Goal: Task Accomplishment & Management: Complete application form

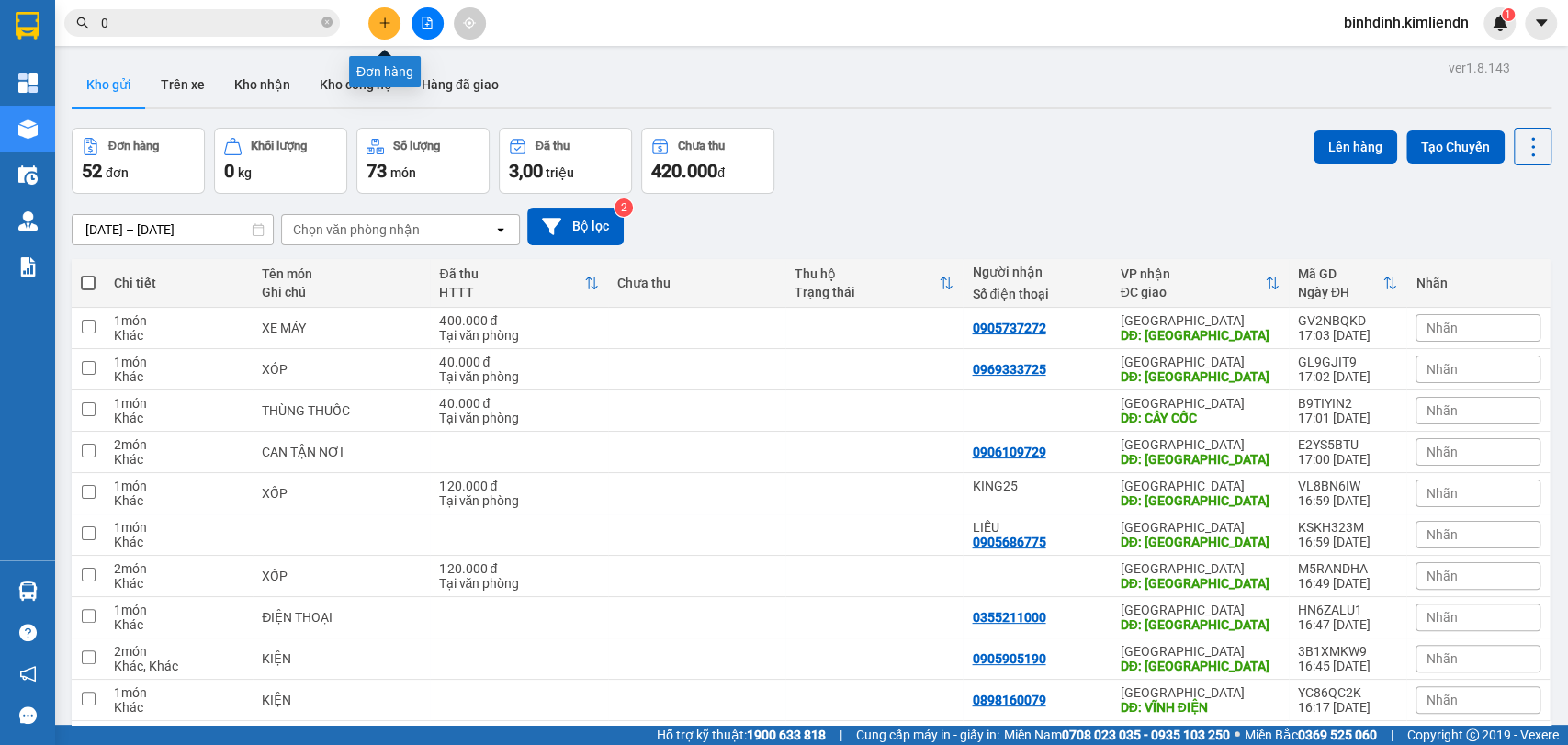
click at [396, 17] on button at bounding box center [384, 23] width 32 height 32
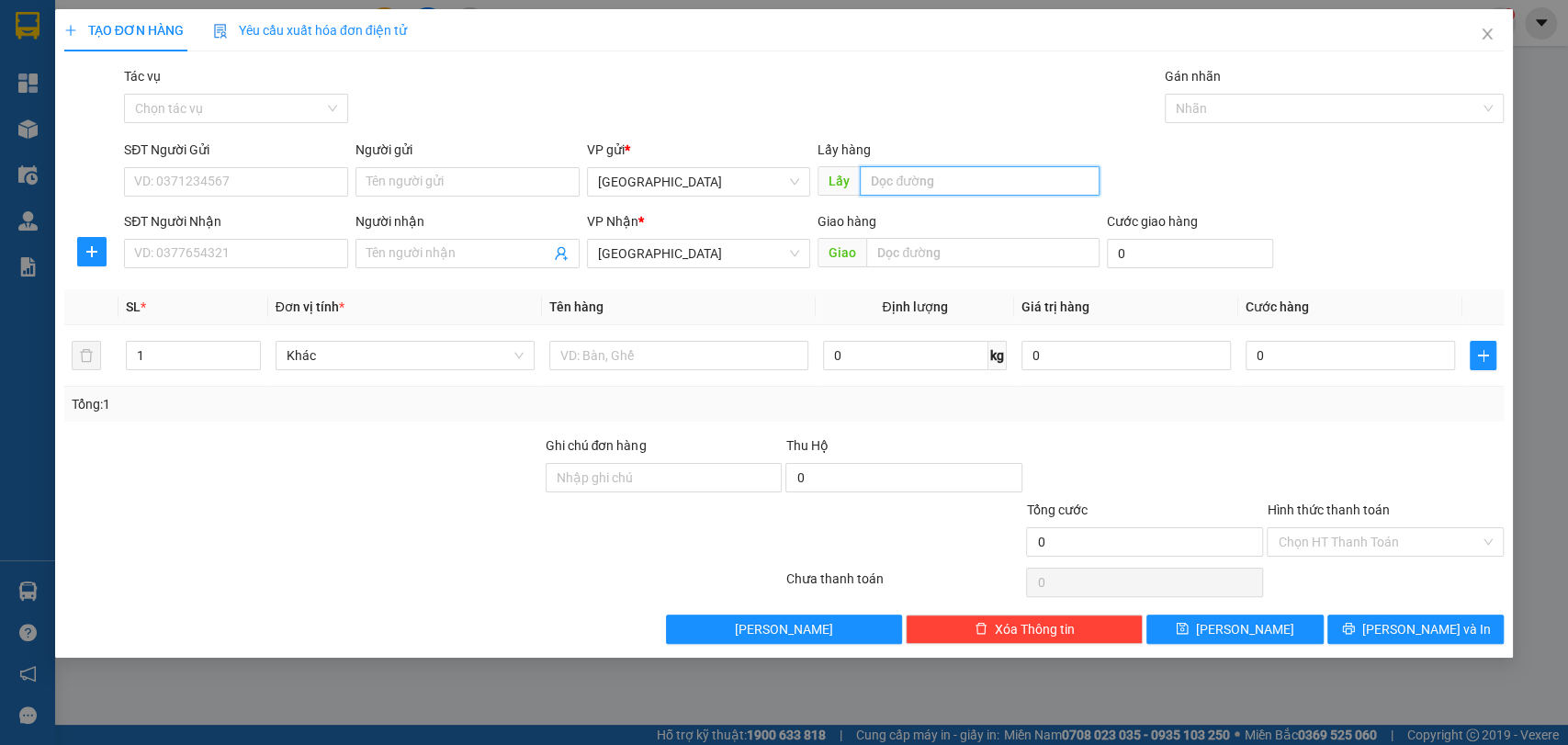
click at [981, 174] on input "text" at bounding box center [980, 182] width 240 height 30
type input "quy nhơn"
click at [910, 253] on input "text" at bounding box center [982, 253] width 233 height 30
click at [1183, 113] on div at bounding box center [1325, 108] width 312 height 22
type input "phù mỹ"
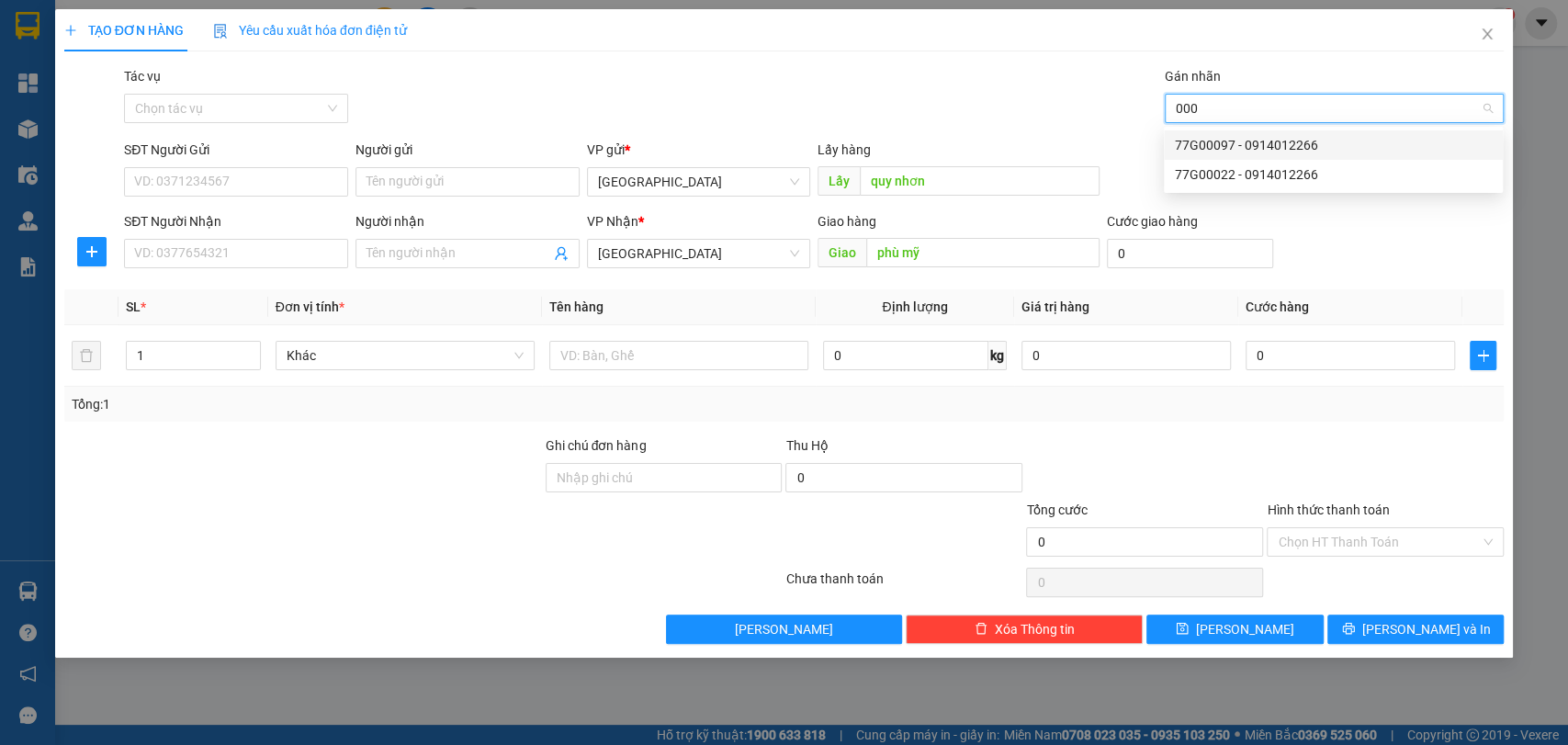
type input "0002"
click at [1272, 156] on div "77G00022 - 0914012266" at bounding box center [1334, 146] width 339 height 30
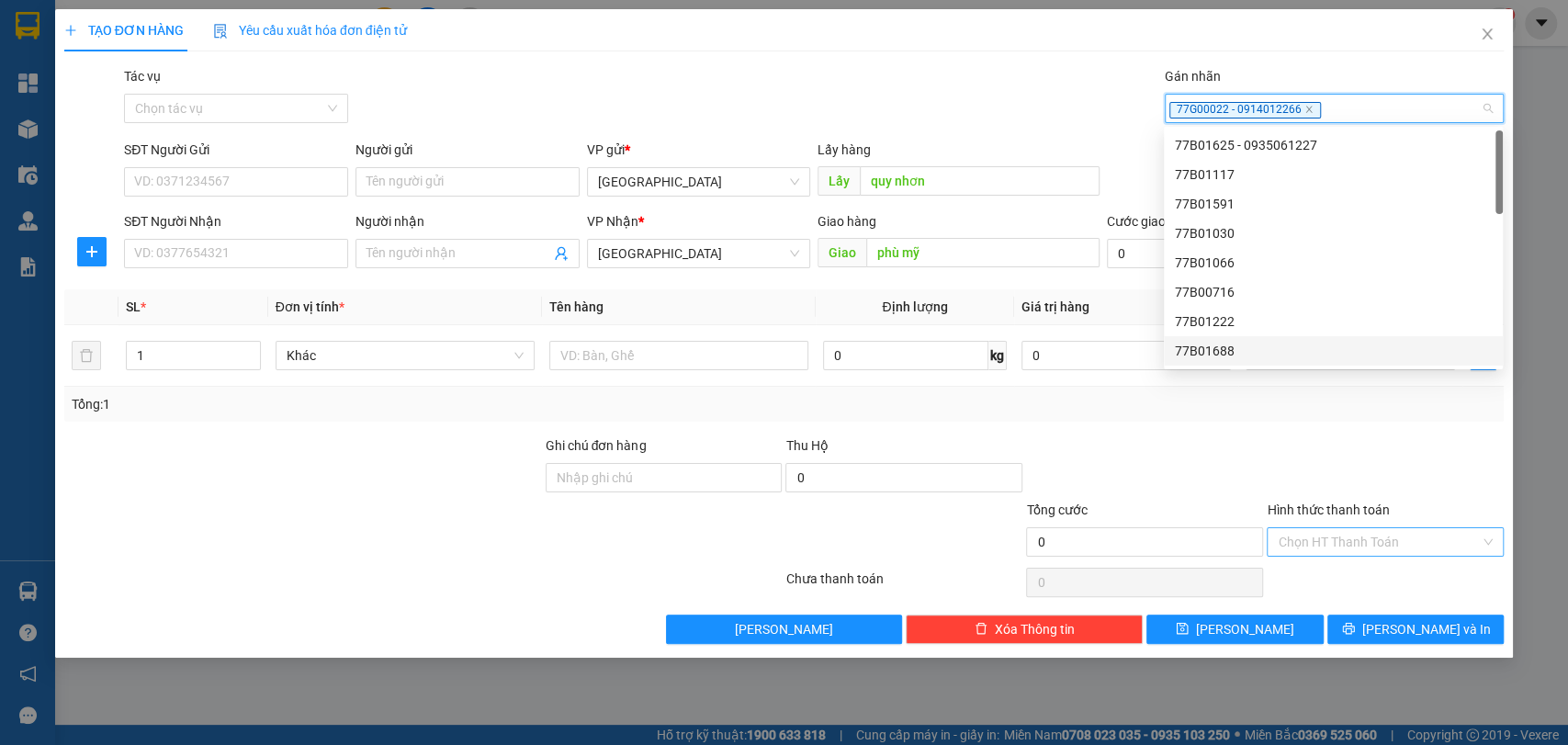
click at [1325, 554] on input "Hình thức thanh toán" at bounding box center [1379, 543] width 202 height 28
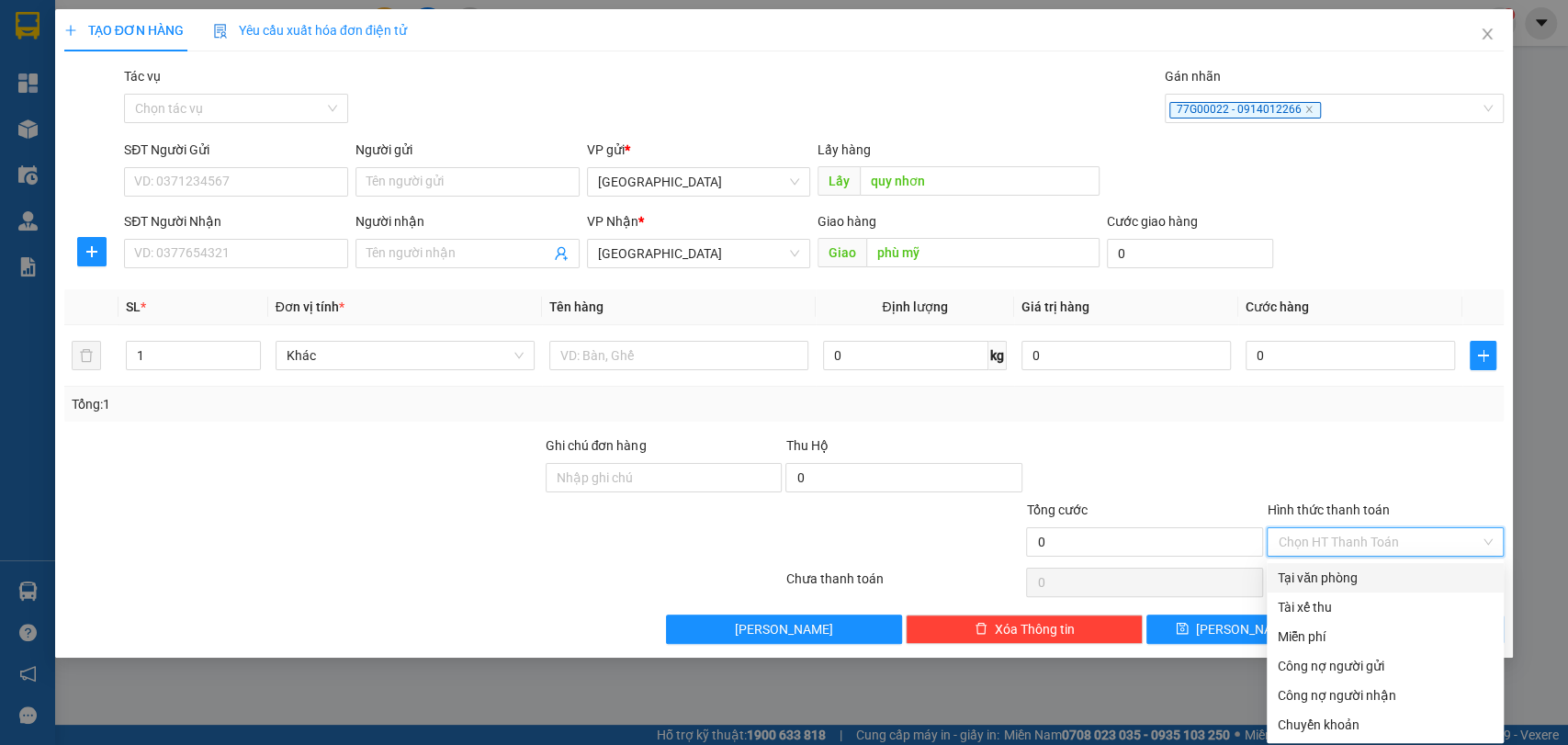
click at [1341, 578] on div "Tại văn phòng" at bounding box center [1385, 577] width 215 height 20
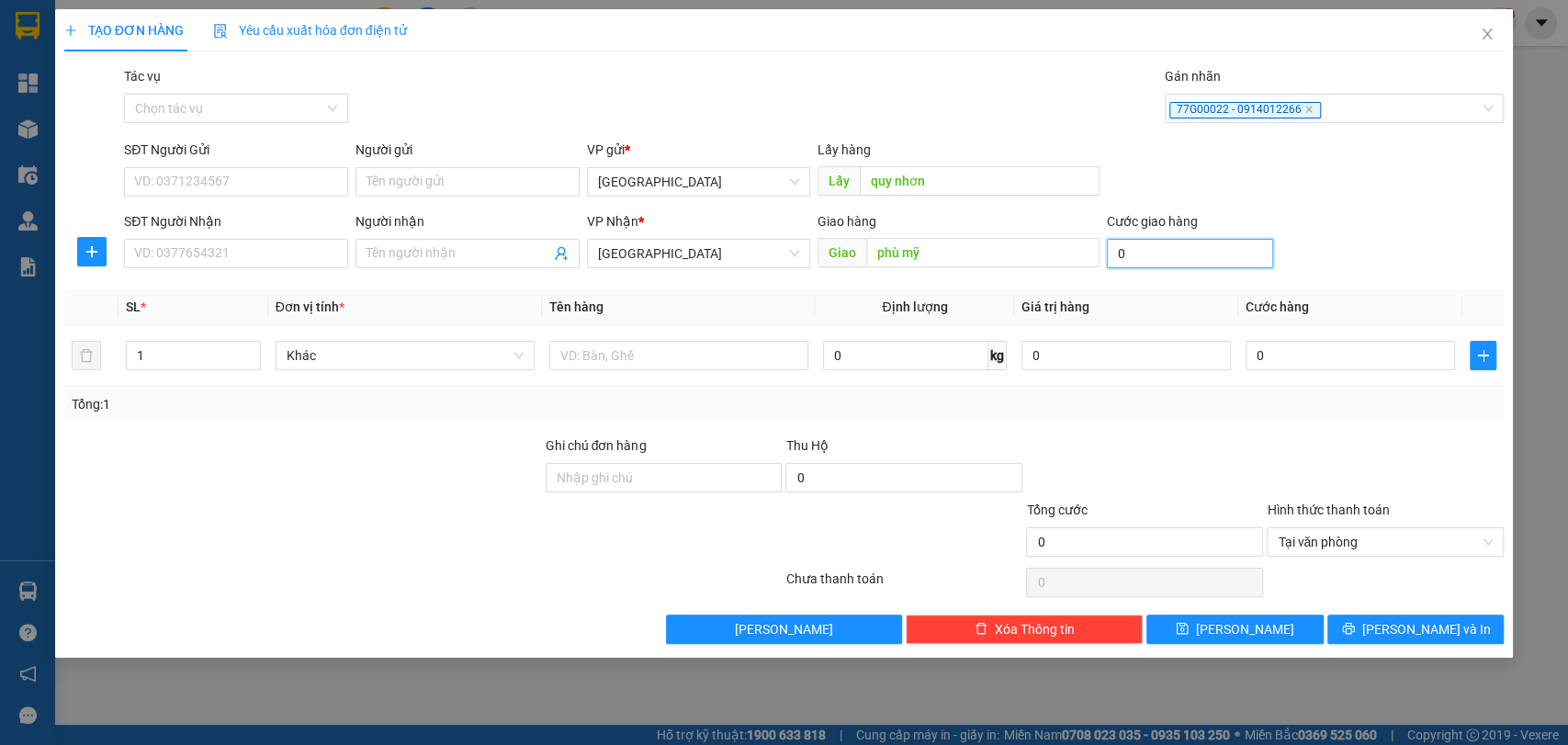
click at [1183, 258] on input "0" at bounding box center [1190, 254] width 167 height 30
type input "3"
type input "30"
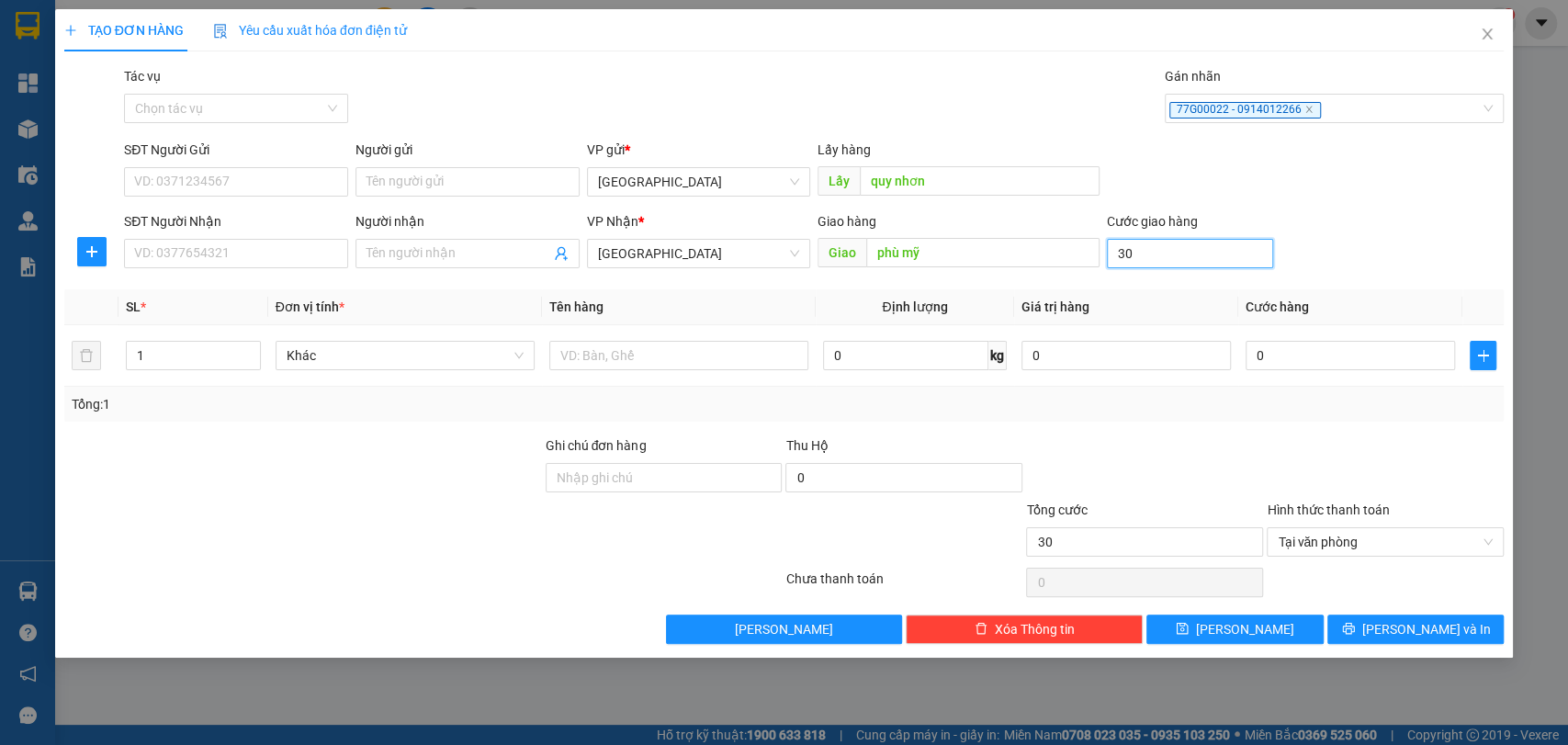
type input "30.000"
click at [1419, 629] on span "[PERSON_NAME] và In" at bounding box center [1427, 629] width 129 height 20
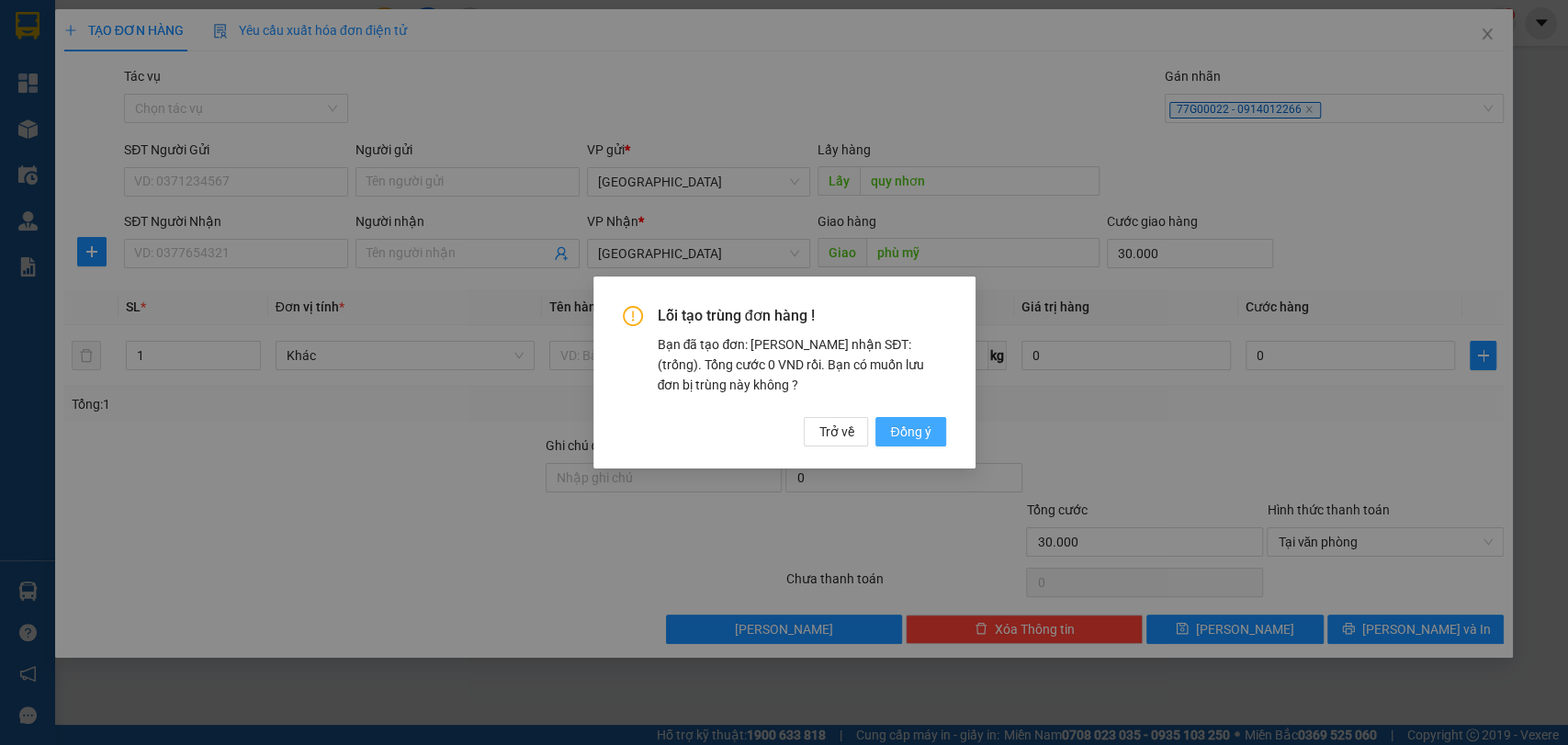
click at [902, 424] on span "Đồng ý" at bounding box center [909, 432] width 41 height 20
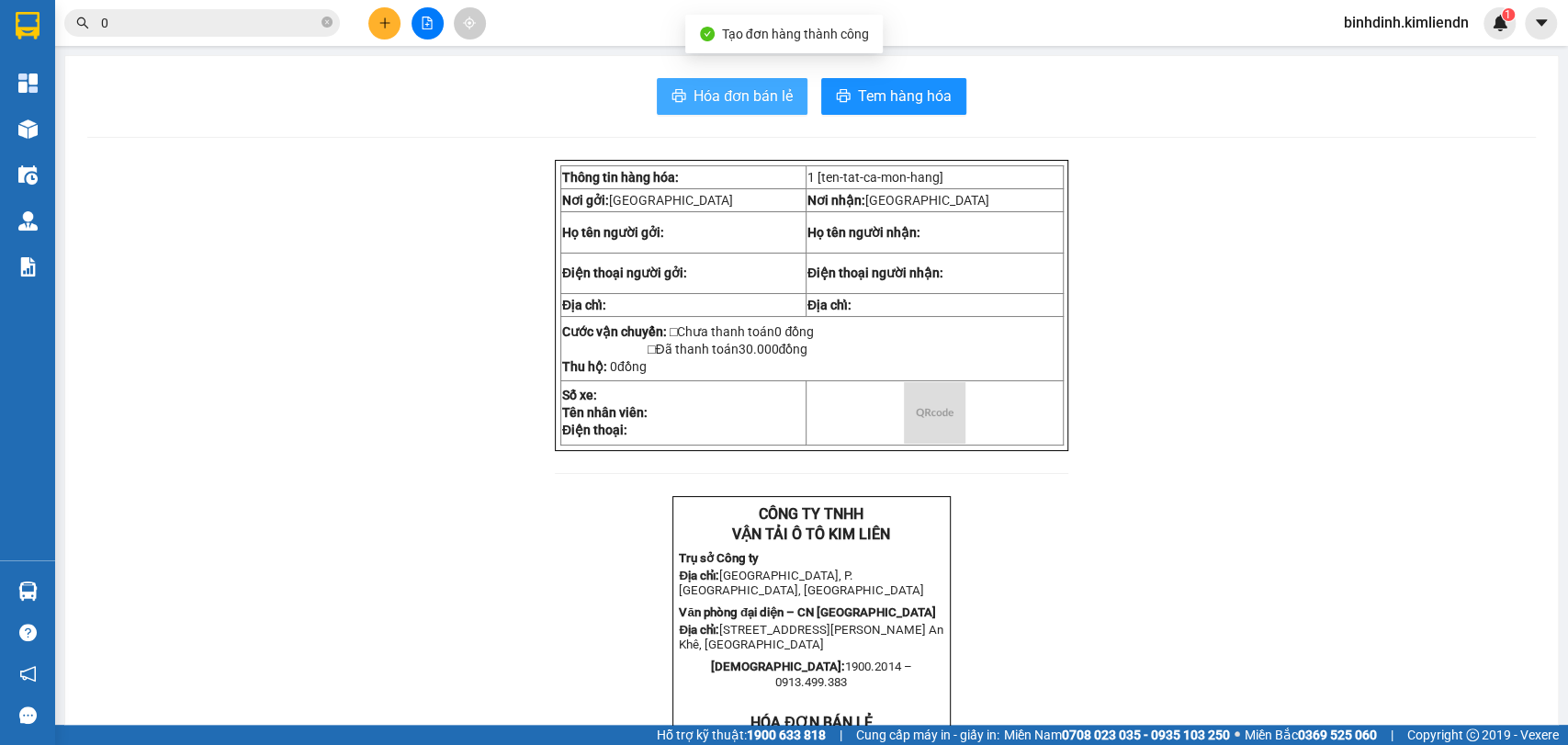
click at [706, 99] on span "Hóa đơn bán lẻ" at bounding box center [743, 95] width 99 height 23
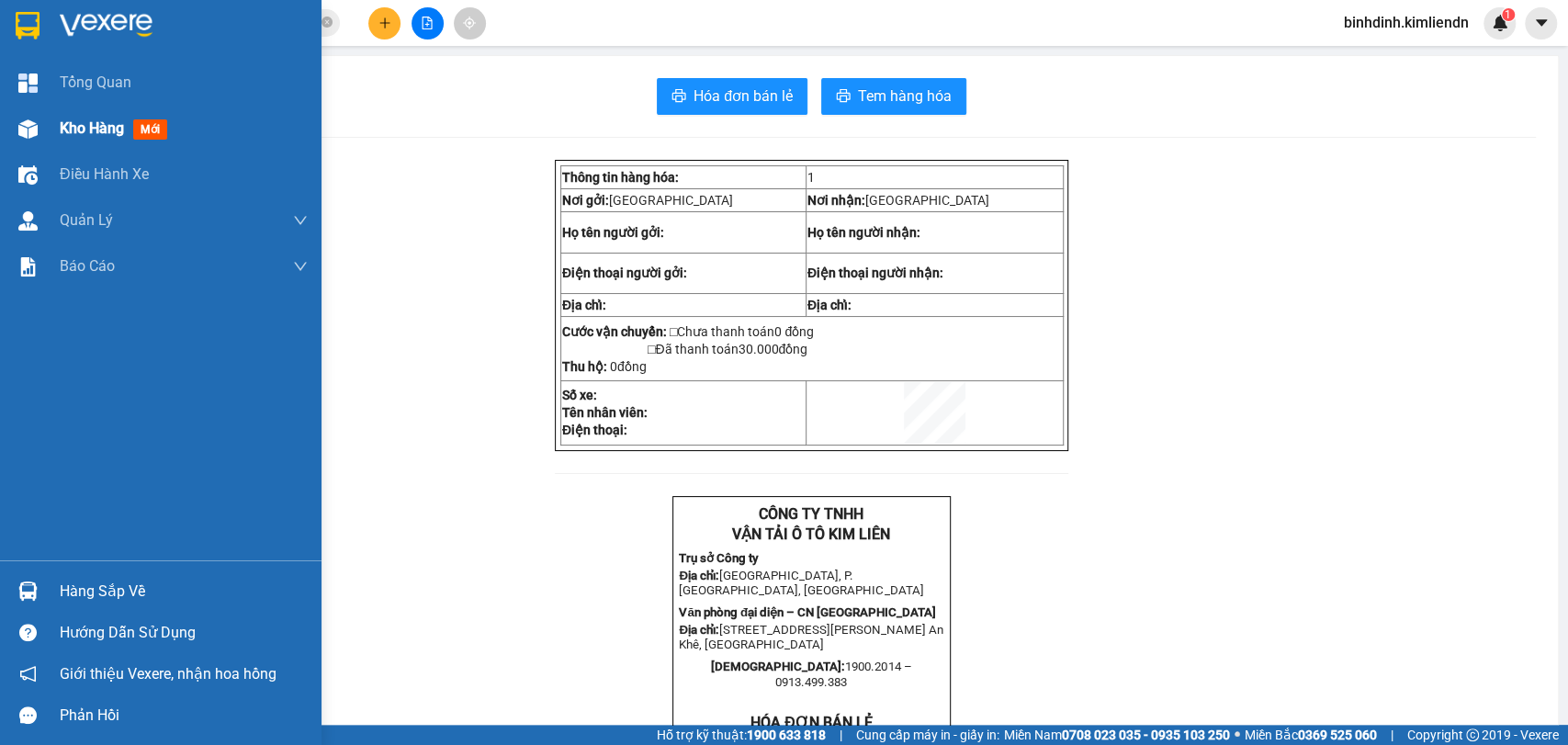
click at [112, 127] on span "Kho hàng" at bounding box center [91, 128] width 64 height 18
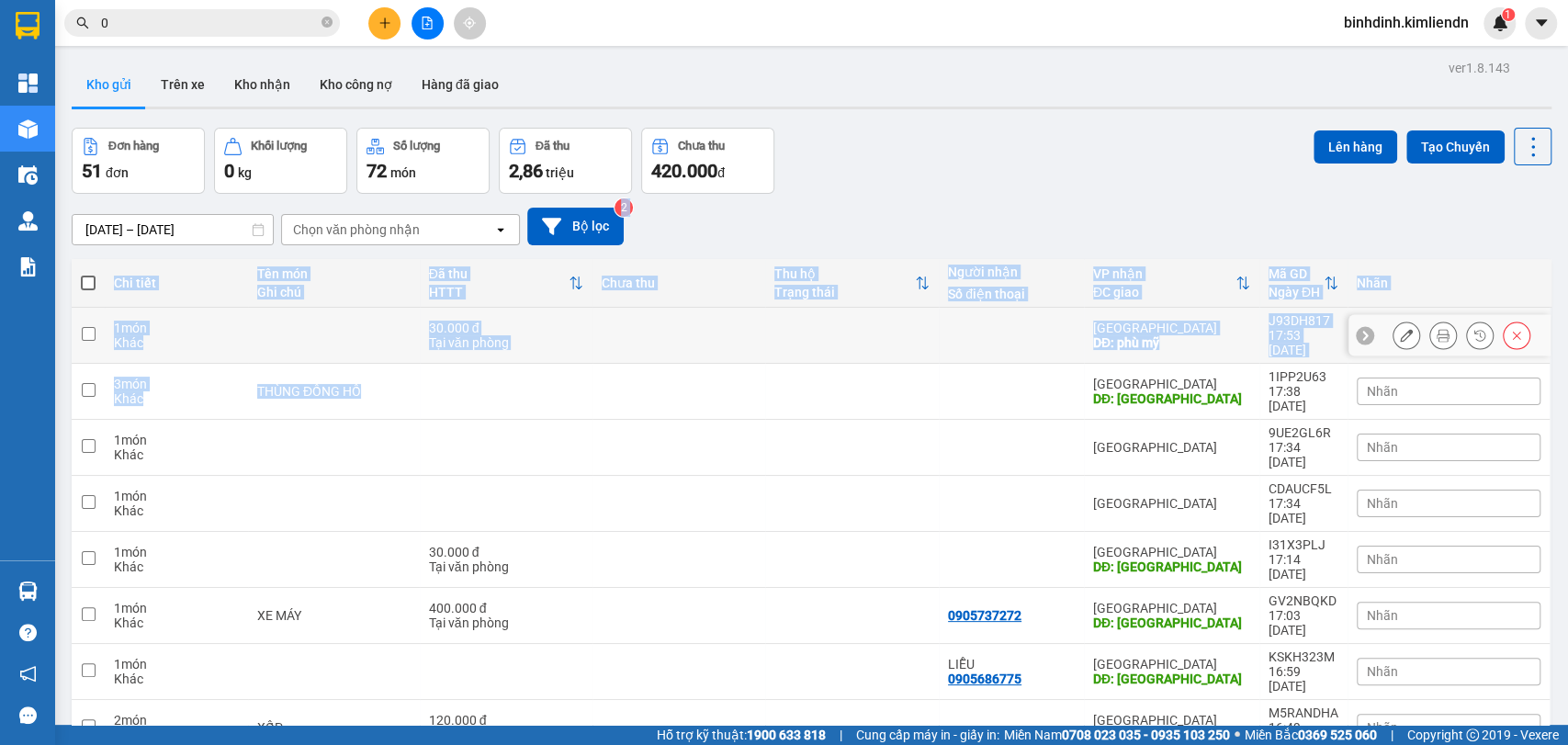
drag, startPoint x: 1008, startPoint y: 358, endPoint x: 1566, endPoint y: 234, distance: 571.6
click at [1566, 234] on main "ver 1.8.143 Kho gửi Trên xe Kho nhận Kho công nợ Hàng đã giao Đơn hàng 51 đơn K…" at bounding box center [784, 362] width 1568 height 725
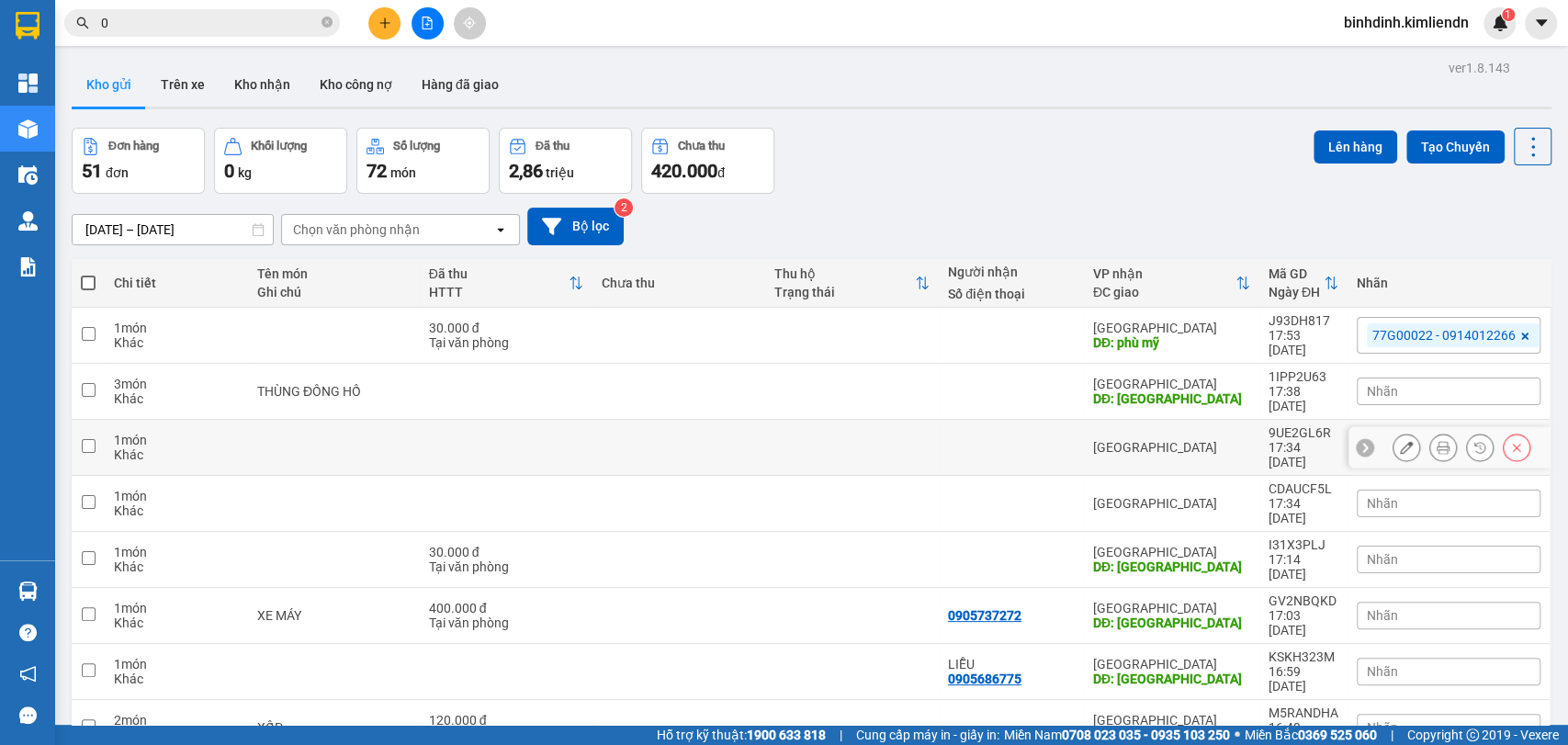
click at [1063, 430] on td at bounding box center [1012, 447] width 145 height 56
checkbox input "true"
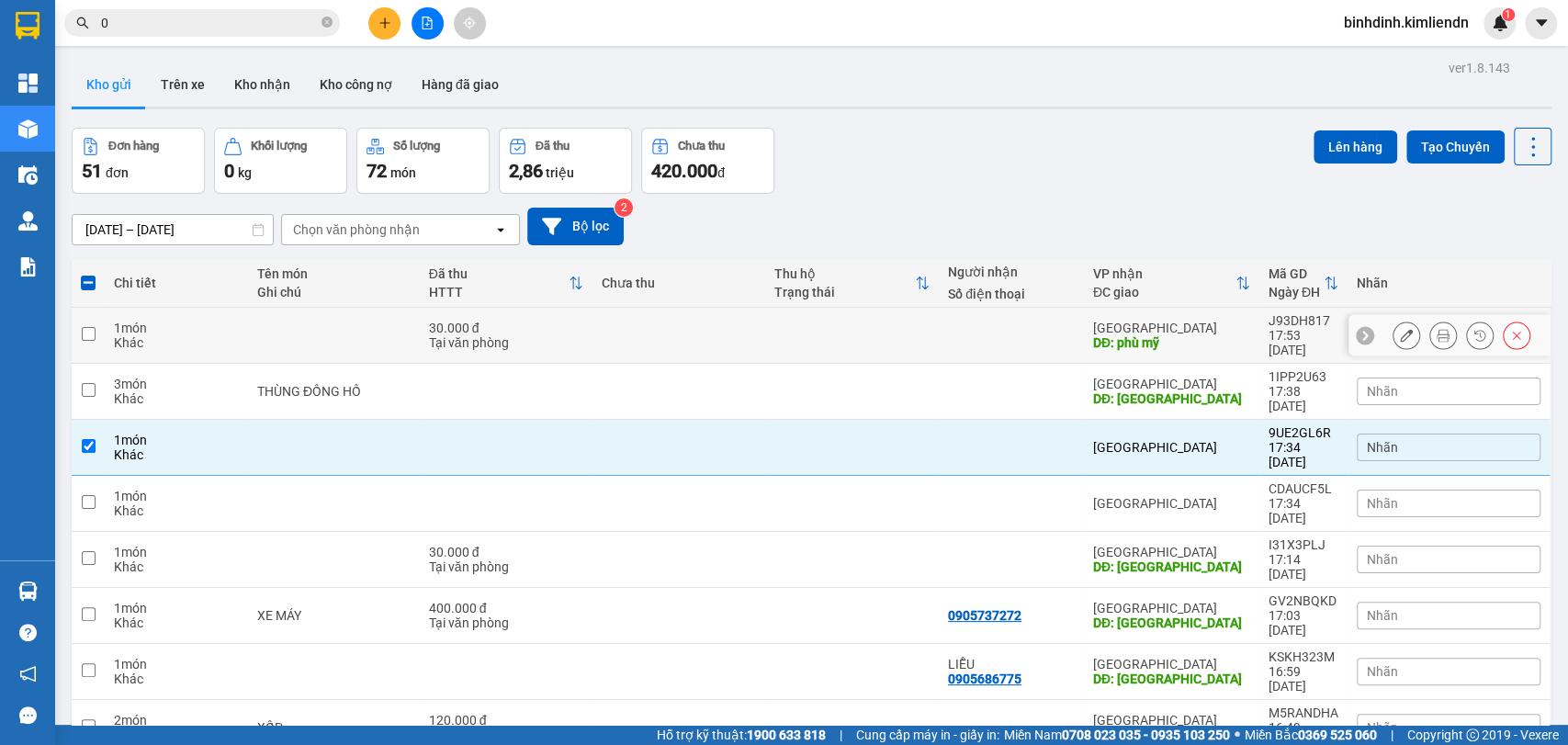
click at [997, 328] on div at bounding box center [1012, 335] width 127 height 15
checkbox input "true"
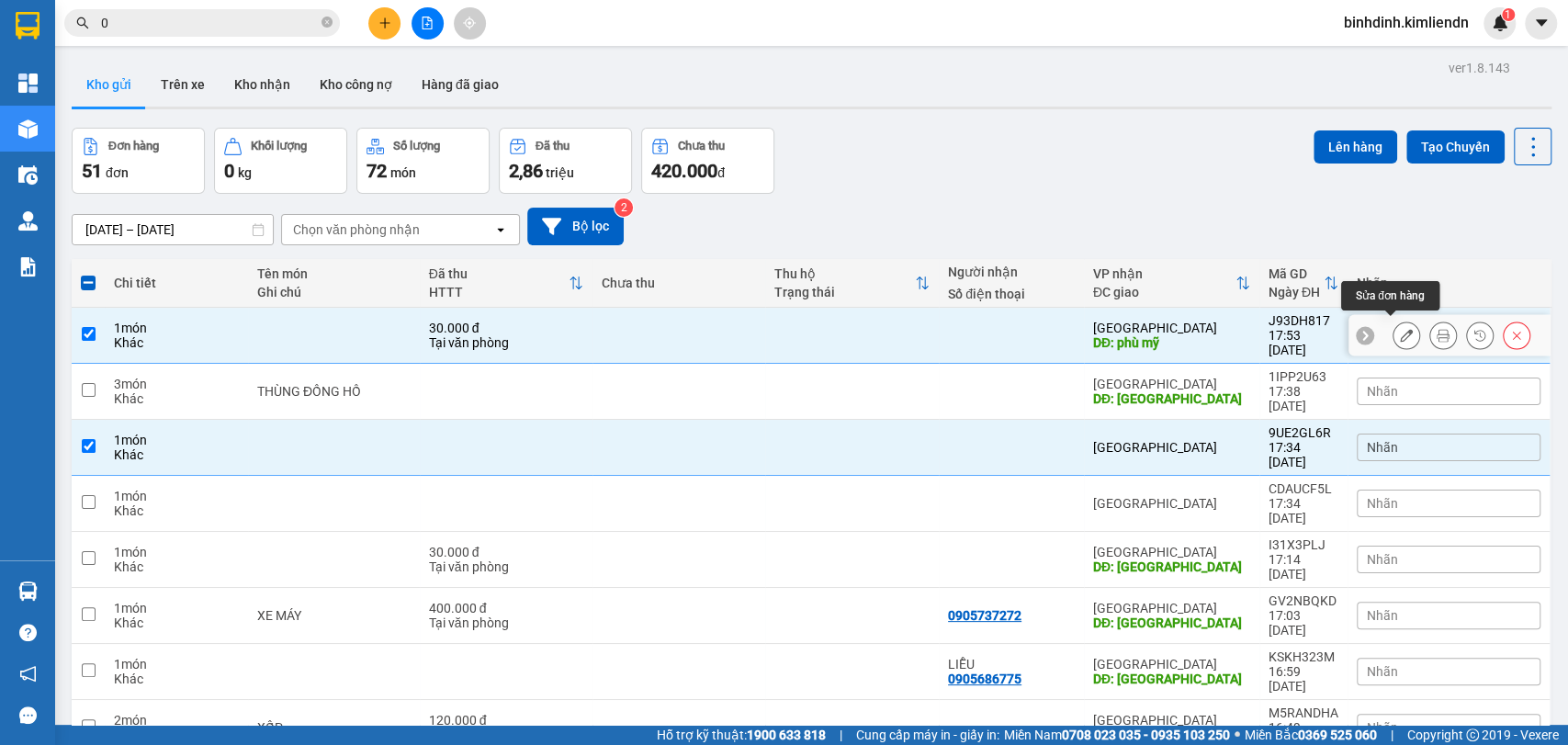
click at [1400, 335] on icon at bounding box center [1406, 335] width 13 height 13
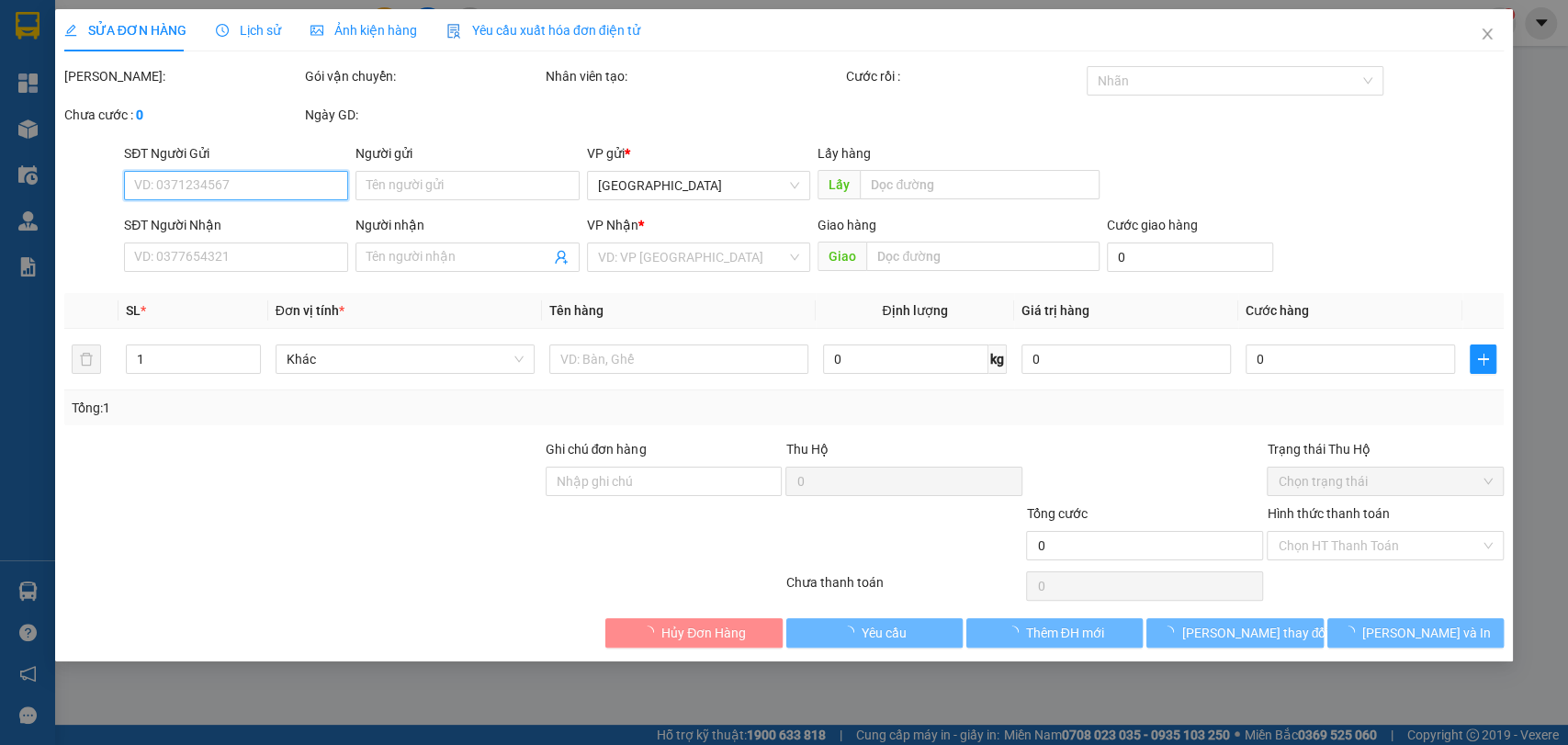
type input "quy nhơn"
type input "phù mỹ"
type input "30.000"
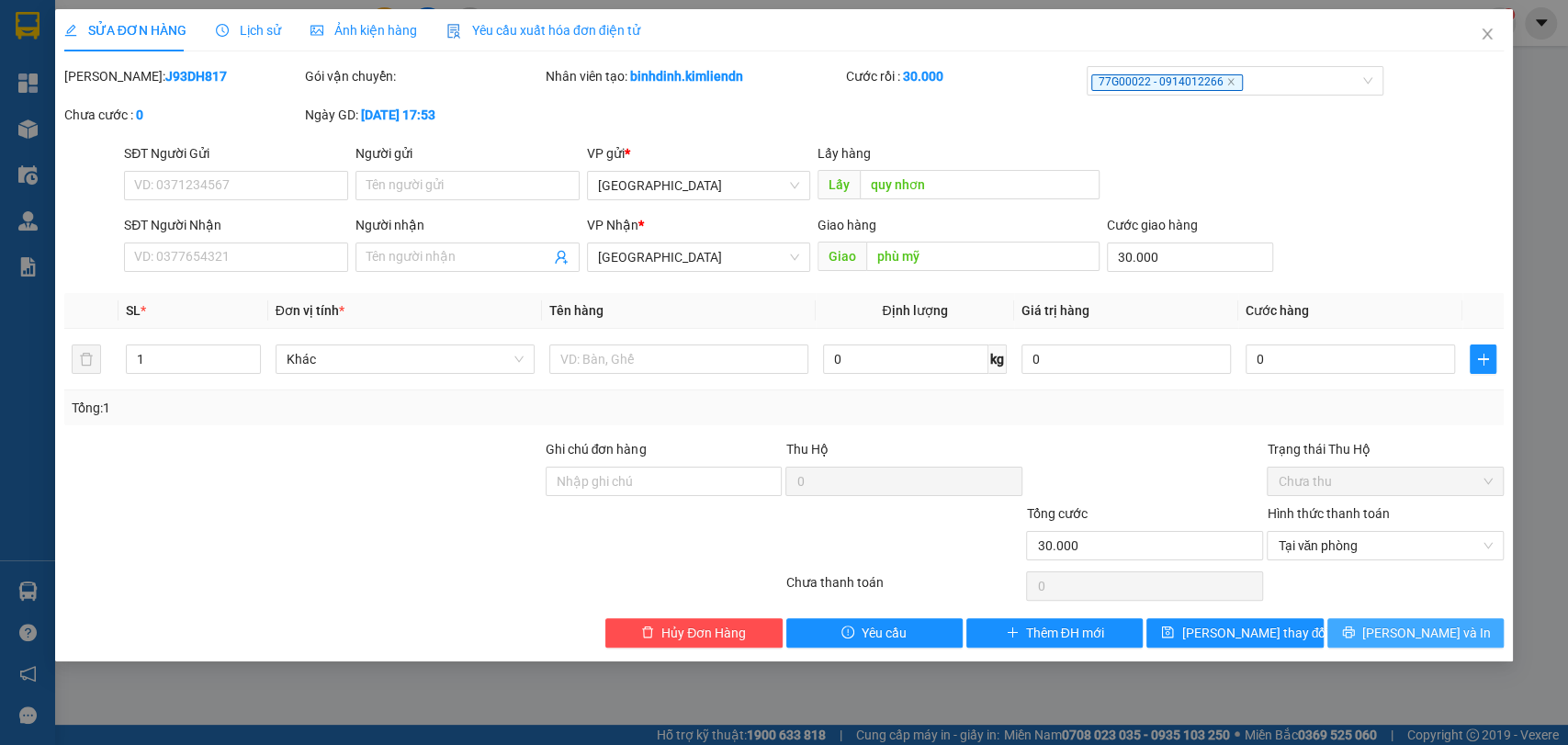
click at [1406, 631] on span "[PERSON_NAME] và In" at bounding box center [1427, 633] width 129 height 20
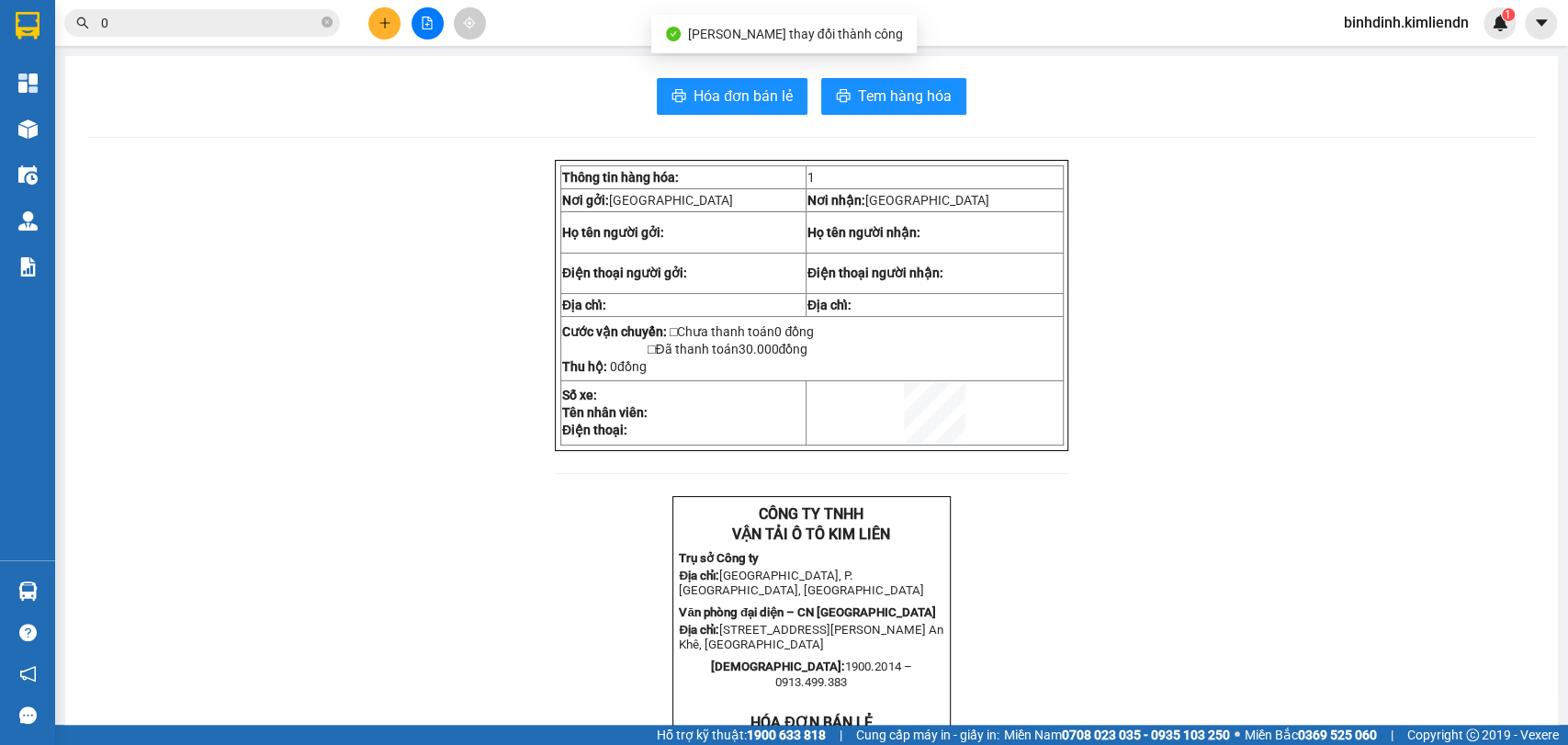
click at [855, 167] on td "1" at bounding box center [933, 178] width 257 height 23
click at [774, 102] on span "Hóa đơn bán lẻ" at bounding box center [743, 95] width 99 height 23
click at [379, 35] on button at bounding box center [384, 23] width 32 height 32
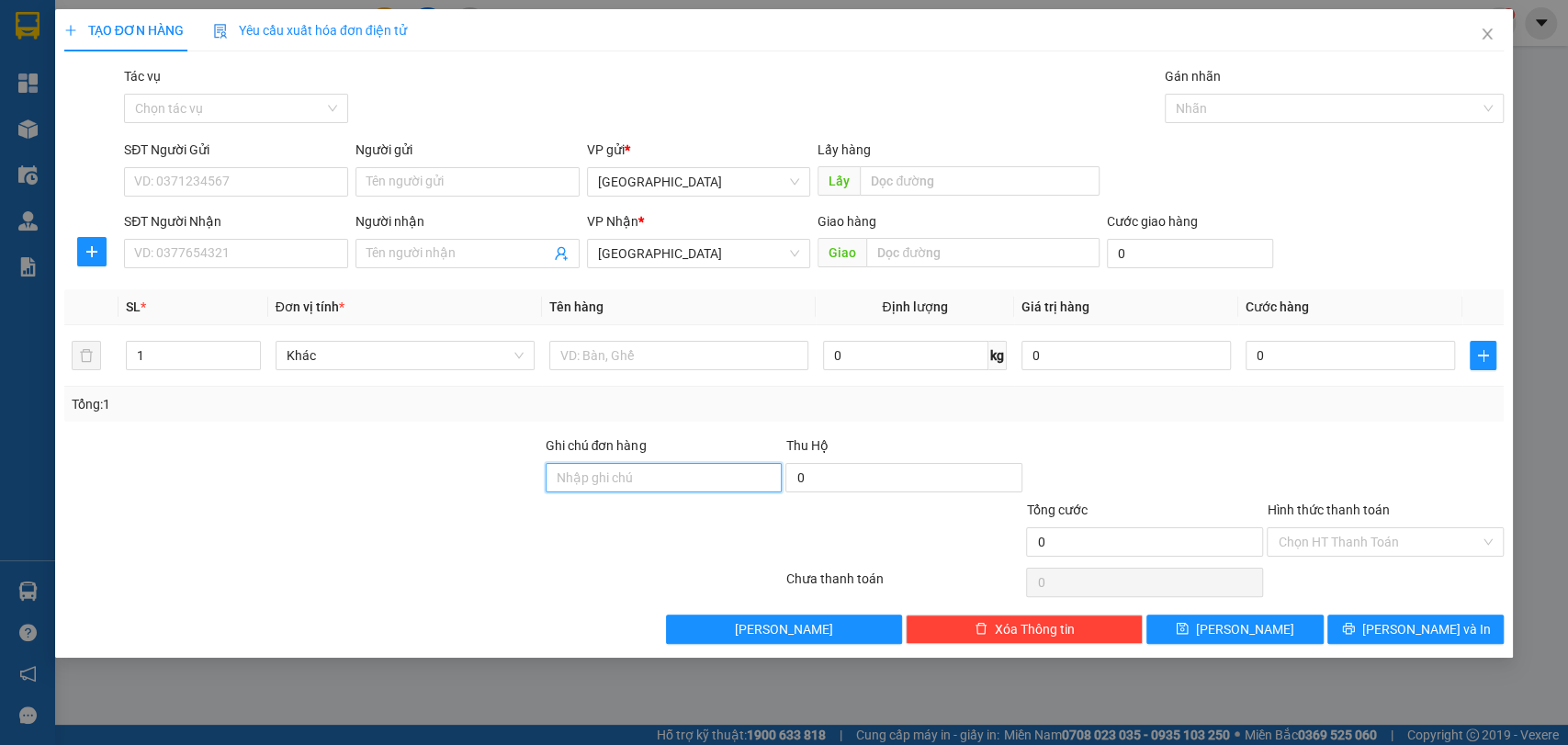
click at [595, 479] on input "Ghi chú đơn hàng" at bounding box center [663, 478] width 237 height 30
type input "77b01625 0935061227"
click at [939, 264] on input "text" at bounding box center [982, 253] width 233 height 30
type input "d"
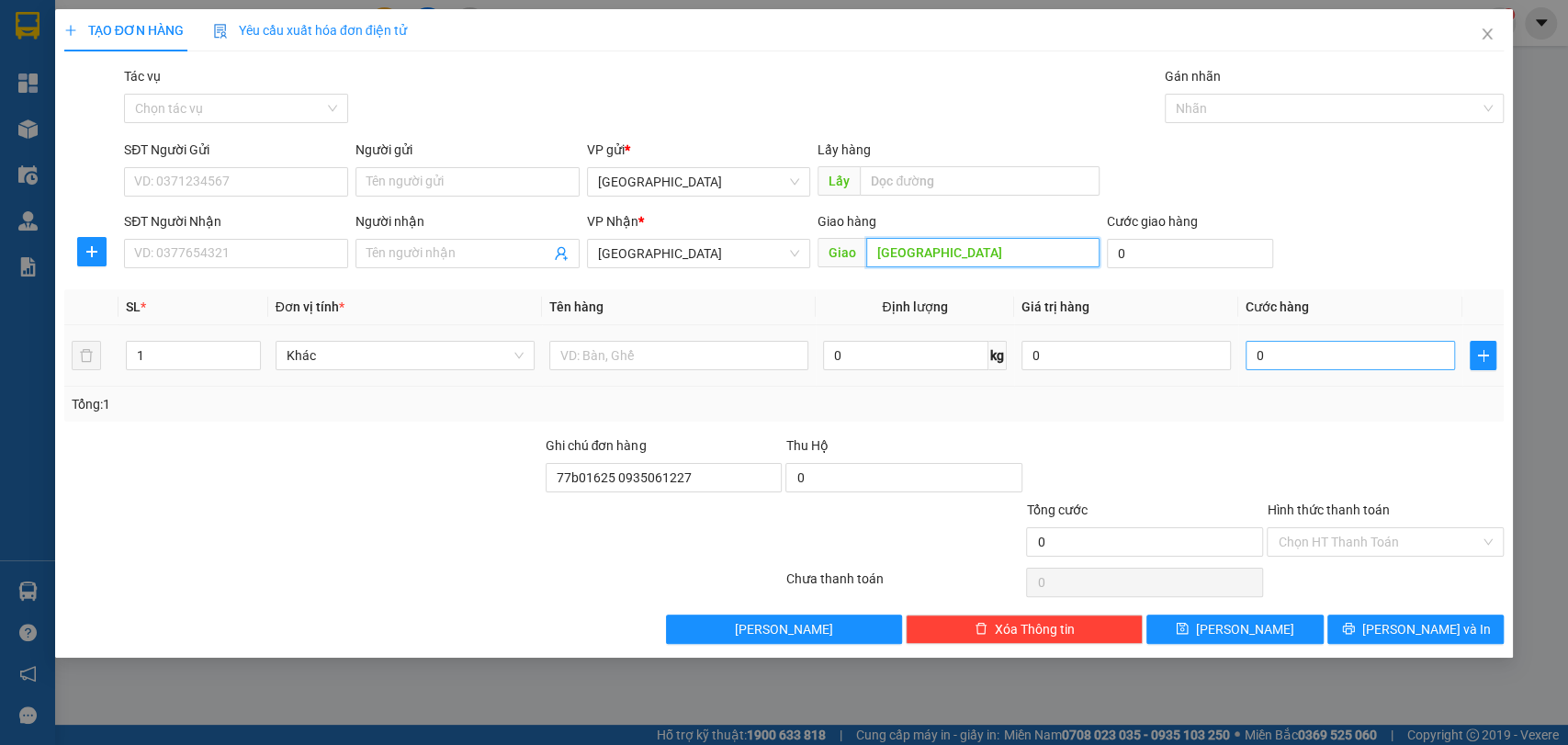
type input "[GEOGRAPHIC_DATA]"
click at [1310, 355] on input "0" at bounding box center [1350, 356] width 209 height 30
type input "04"
type input "4"
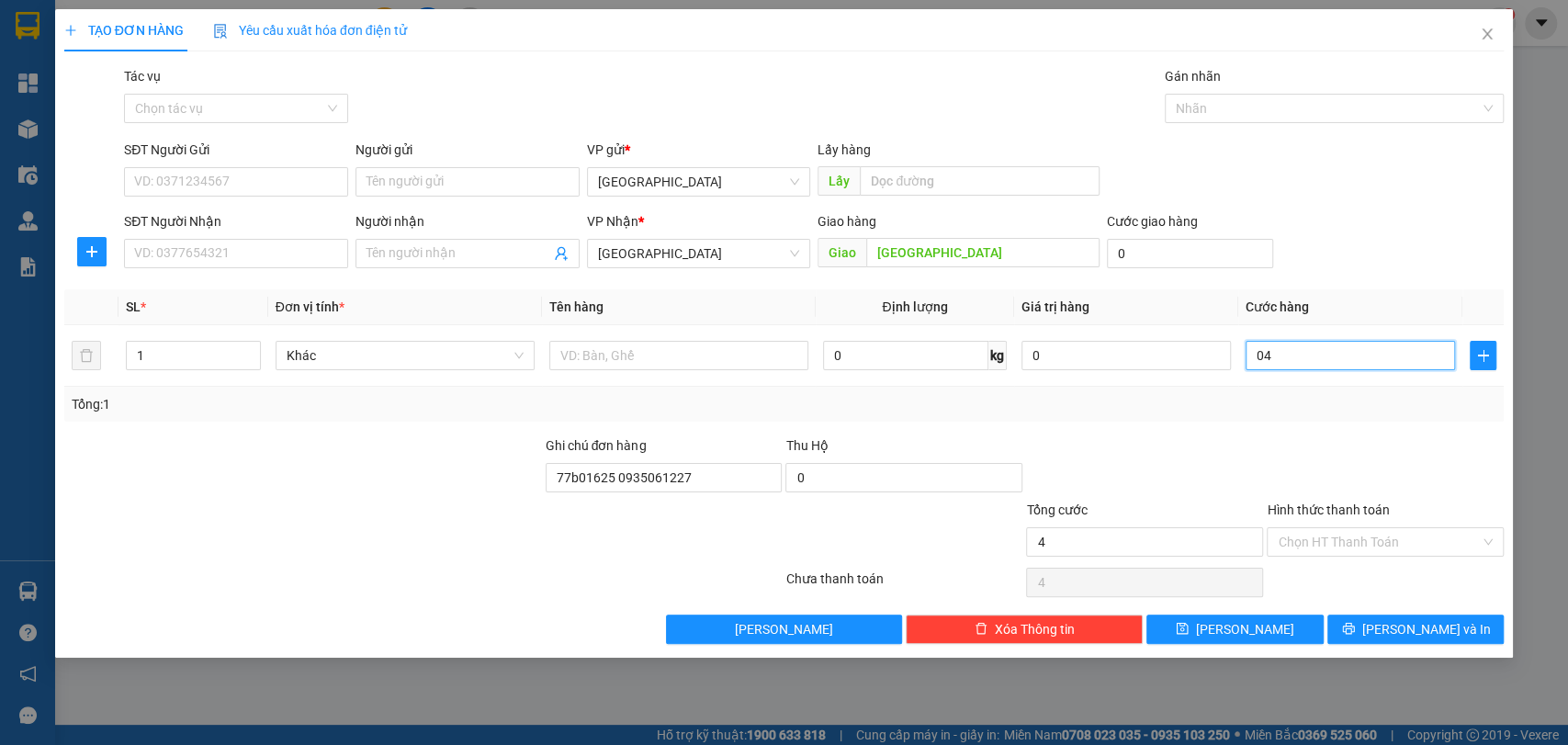
type input "040"
type input "40"
type input "40.000"
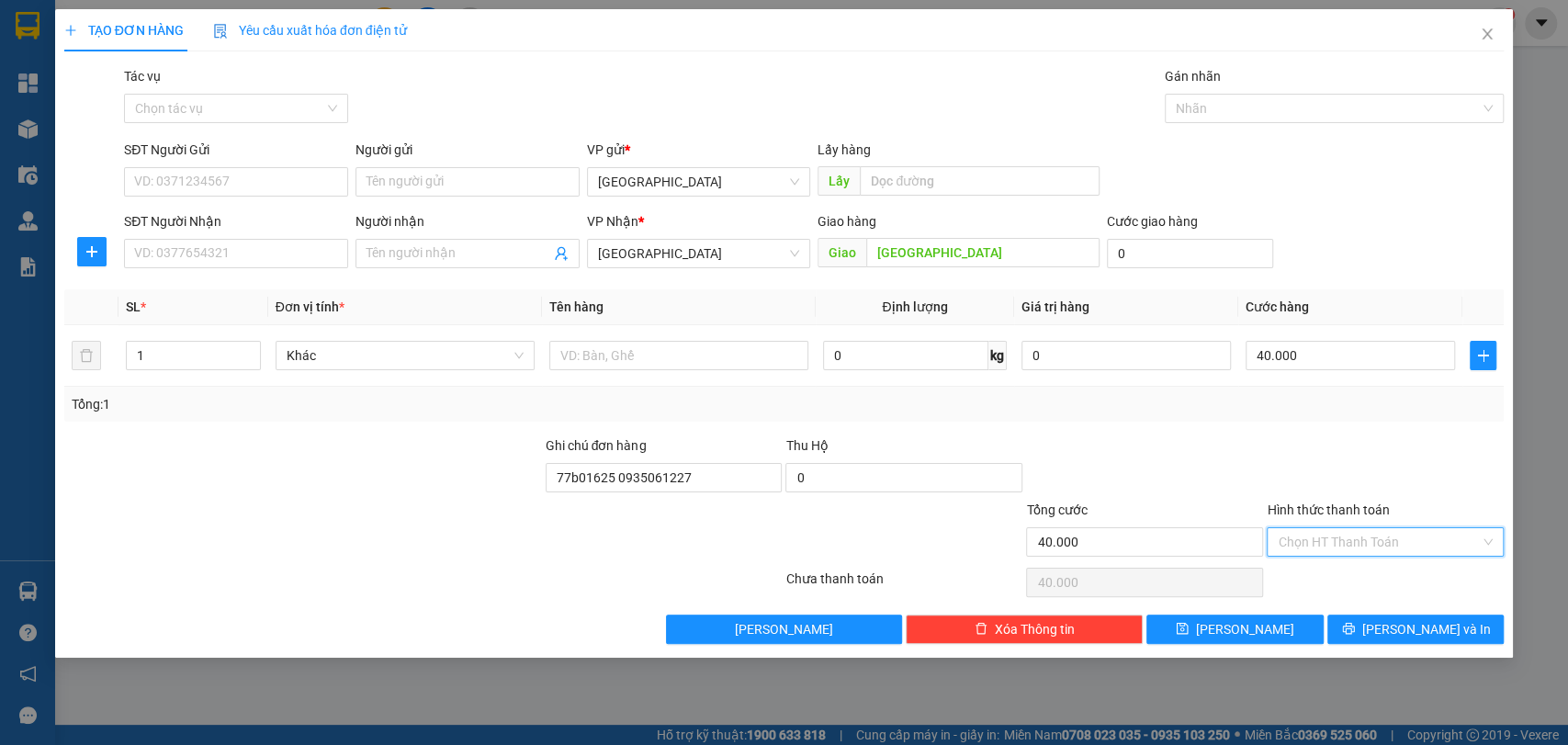
click at [1342, 549] on input "Hình thức thanh toán" at bounding box center [1379, 543] width 202 height 28
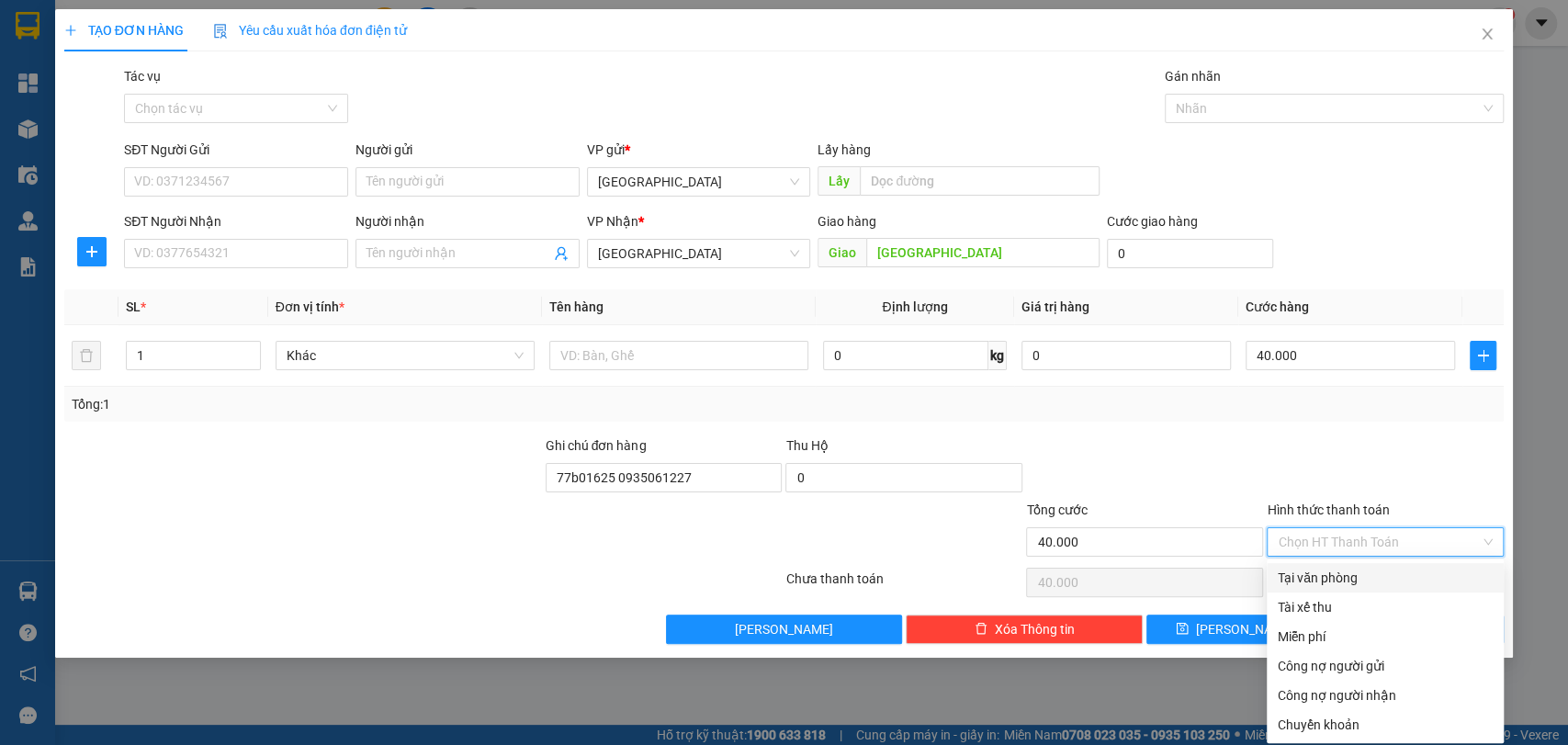
click at [1332, 579] on div "Tại văn phòng" at bounding box center [1385, 577] width 215 height 20
type input "0"
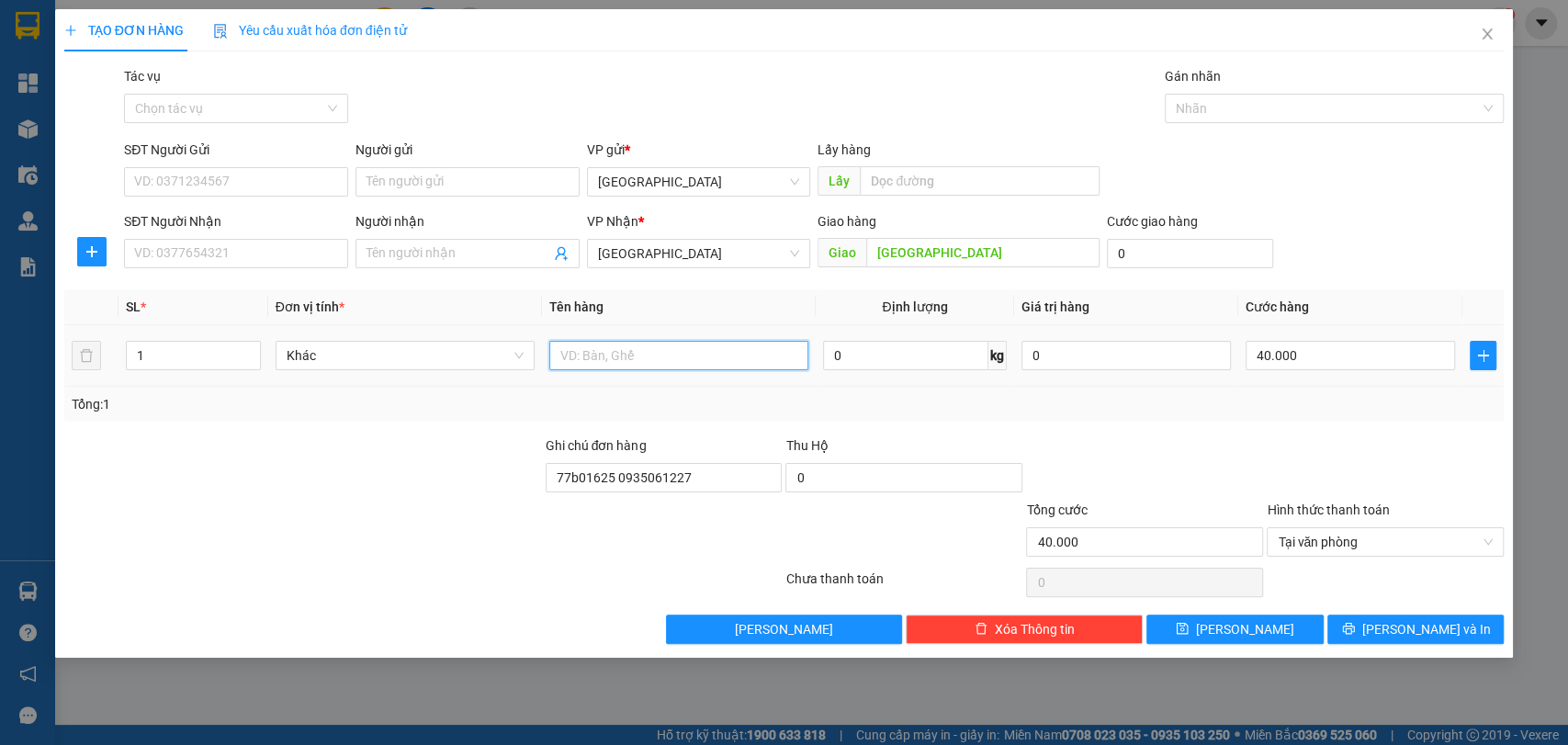
click at [662, 342] on input "text" at bounding box center [678, 356] width 259 height 30
type input "thùng"
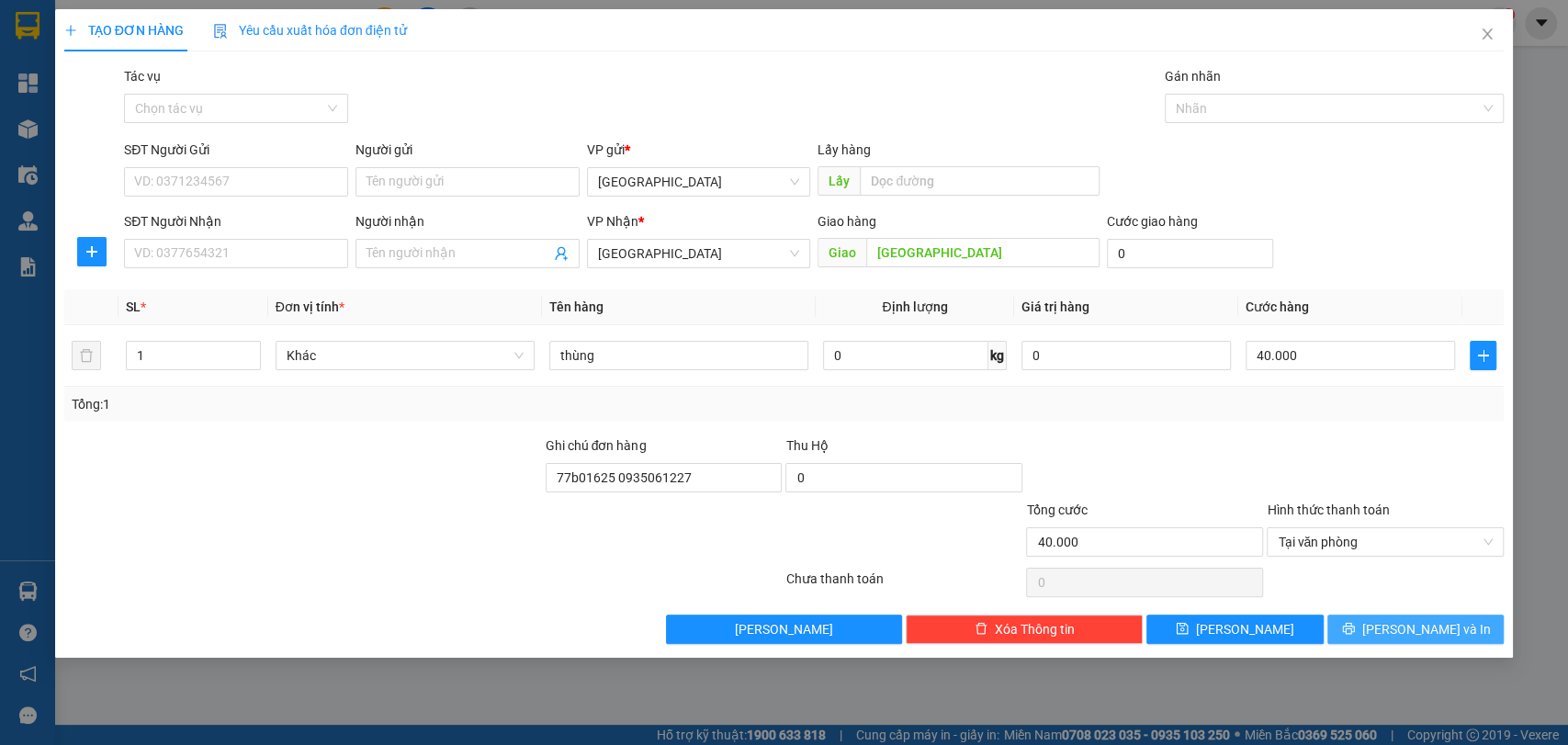
click at [1415, 629] on span "[PERSON_NAME] và In" at bounding box center [1427, 629] width 129 height 20
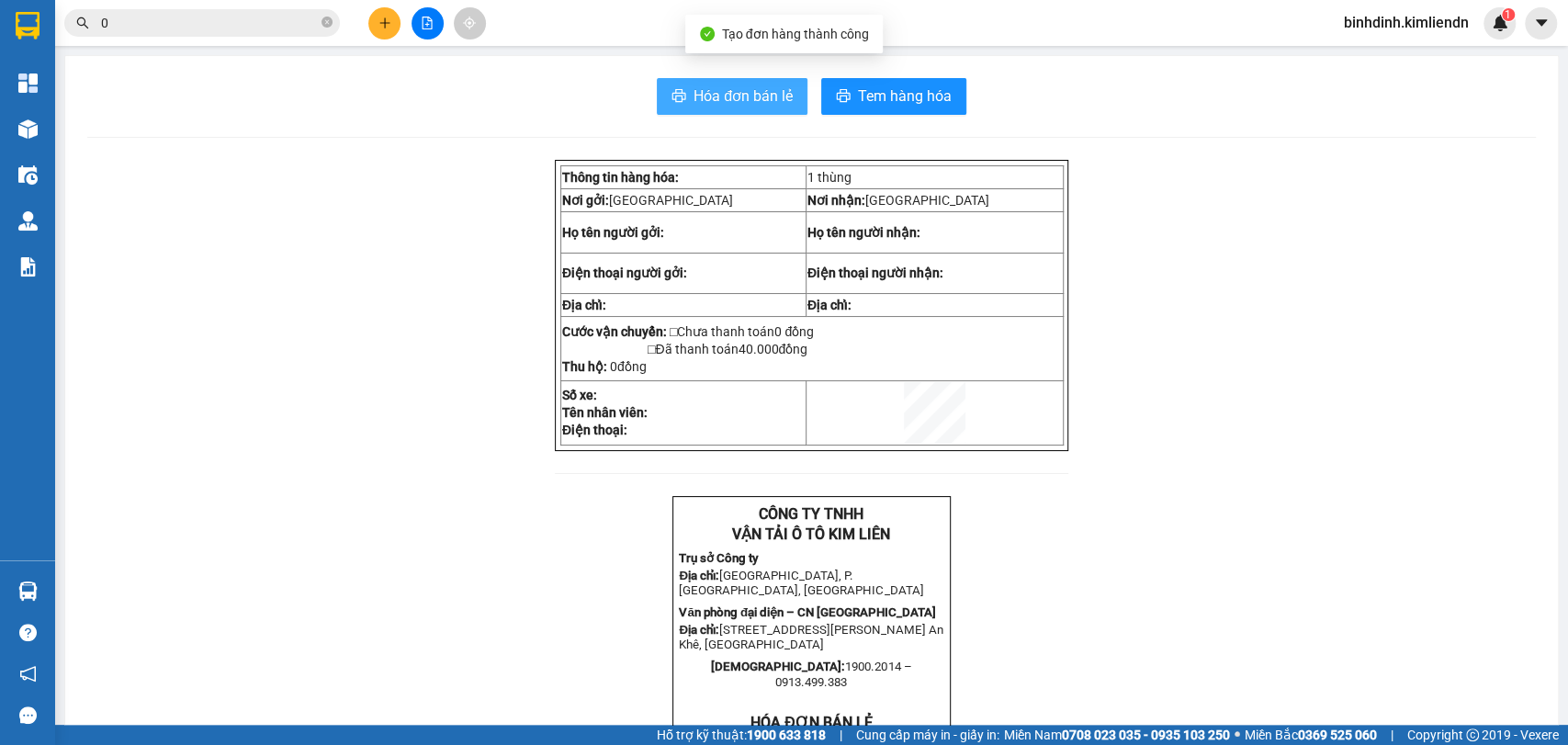
click at [755, 90] on span "Hóa đơn bán lẻ" at bounding box center [743, 95] width 99 height 23
